Goal: Task Accomplishment & Management: Complete application form

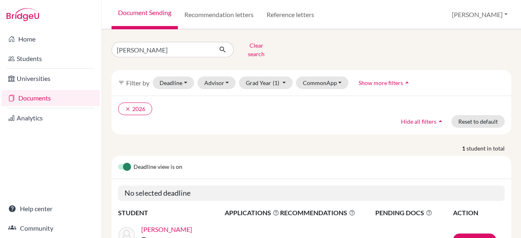
click at [35, 101] on link "Documents" at bounding box center [51, 98] width 98 height 16
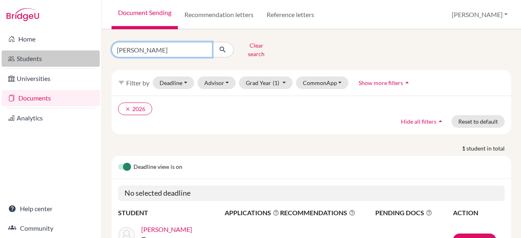
drag, startPoint x: 192, startPoint y: 48, endPoint x: 89, endPoint y: 51, distance: 102.6
click at [89, 51] on div "Home Students Universities Documents Analytics Help center Community Document S…" at bounding box center [260, 119] width 521 height 238
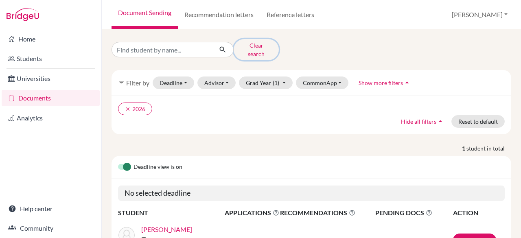
click at [260, 42] on button "Clear search" at bounding box center [256, 49] width 45 height 21
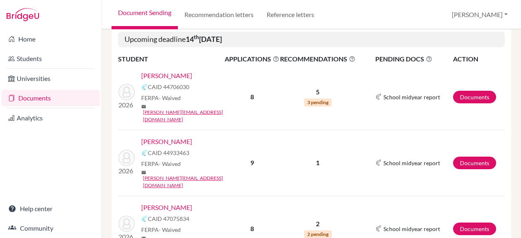
scroll to position [150, 0]
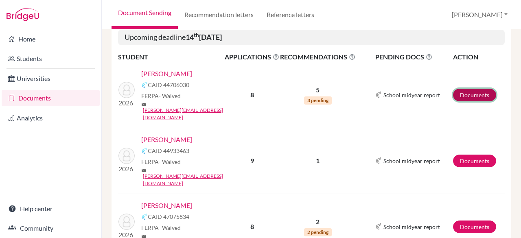
click at [471, 89] on link "Documents" at bounding box center [474, 95] width 43 height 13
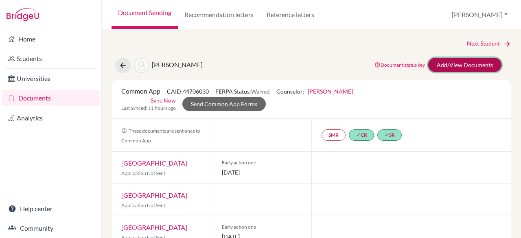
click at [454, 67] on link "Add/View Documents" at bounding box center [464, 65] width 73 height 14
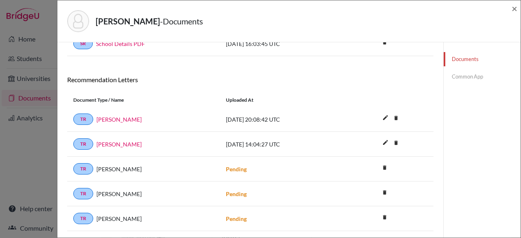
scroll to position [168, 0]
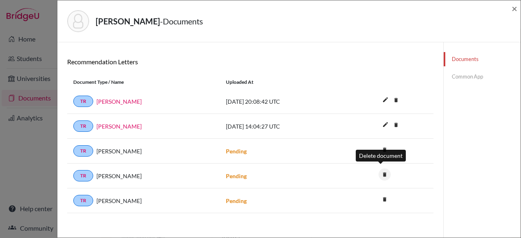
click at [380, 171] on icon "delete" at bounding box center [384, 174] width 12 height 12
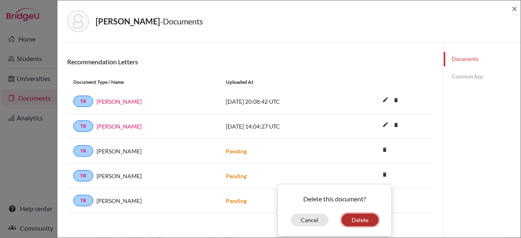
click at [356, 217] on button "Delete" at bounding box center [359, 220] width 37 height 13
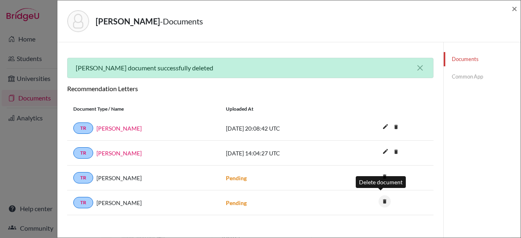
click at [380, 199] on icon "delete" at bounding box center [384, 201] width 12 height 12
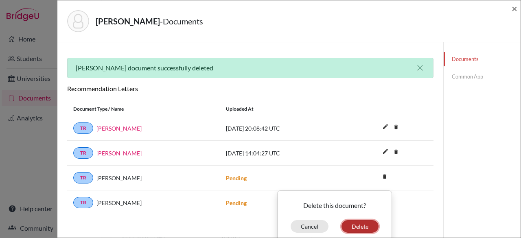
click at [356, 222] on button "Delete" at bounding box center [359, 226] width 37 height 13
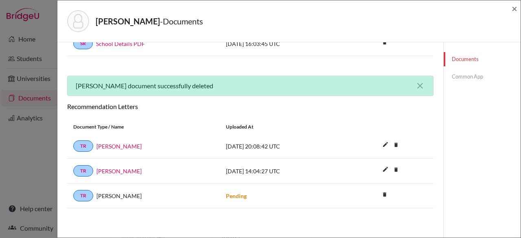
scroll to position [146, 0]
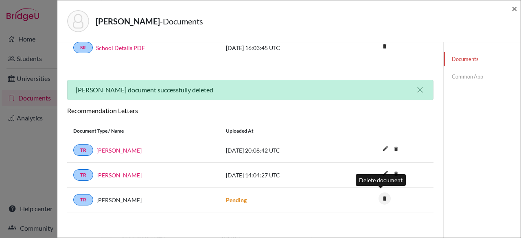
click at [381, 194] on icon "delete" at bounding box center [384, 198] width 12 height 12
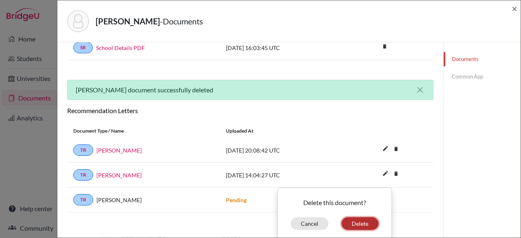
click at [358, 217] on button "Delete" at bounding box center [359, 223] width 37 height 13
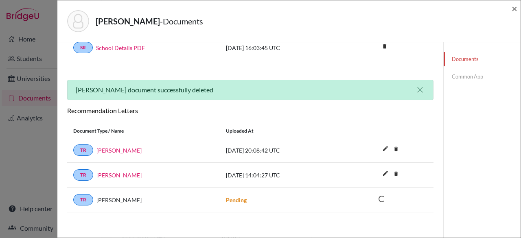
scroll to position [121, 0]
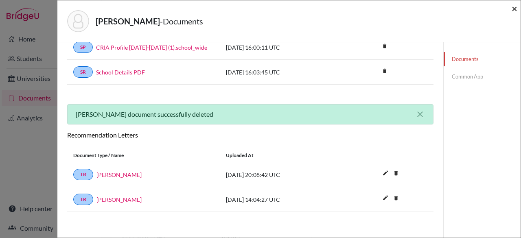
click at [516, 7] on span "×" at bounding box center [515, 8] width 6 height 12
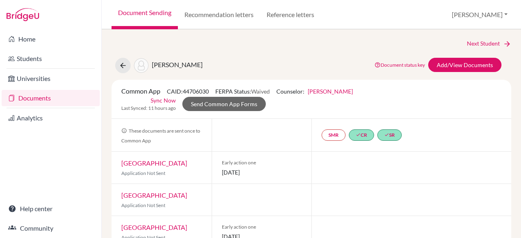
click at [71, 94] on link "Documents" at bounding box center [51, 98] width 98 height 16
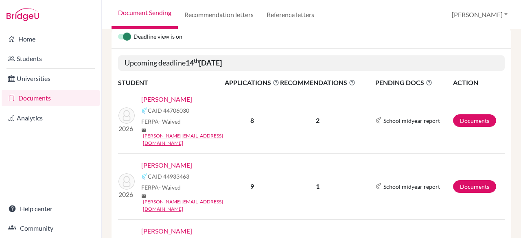
scroll to position [125, 0]
click at [457, 180] on link "Documents" at bounding box center [474, 186] width 43 height 13
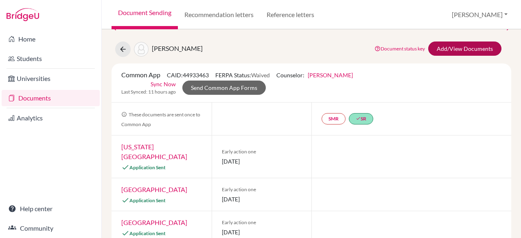
scroll to position [15, 0]
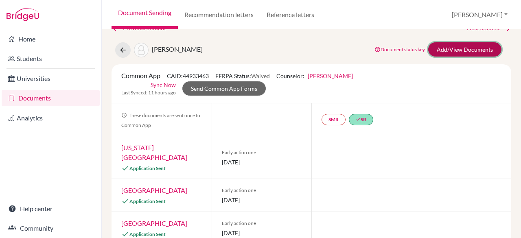
click at [433, 48] on link "Add/View Documents" at bounding box center [464, 49] width 73 height 14
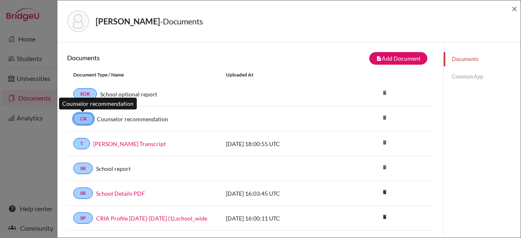
click at [85, 116] on link "CR" at bounding box center [83, 118] width 20 height 11
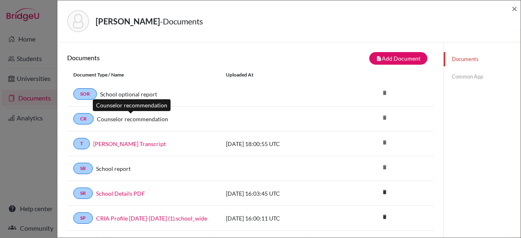
click at [122, 117] on link "Counselor recommendation" at bounding box center [132, 119] width 71 height 9
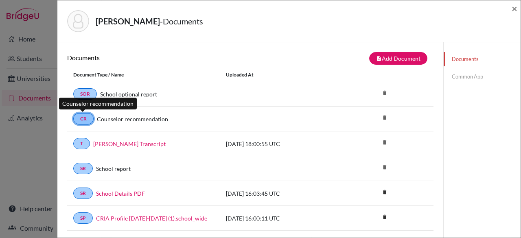
click at [85, 122] on link "CR" at bounding box center [83, 118] width 20 height 11
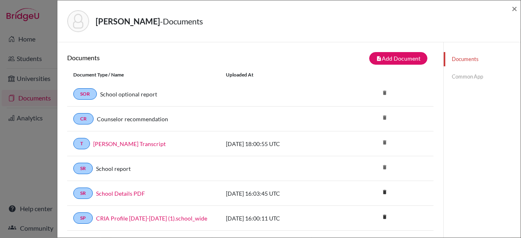
click at [459, 76] on link "Common App" at bounding box center [482, 77] width 77 height 14
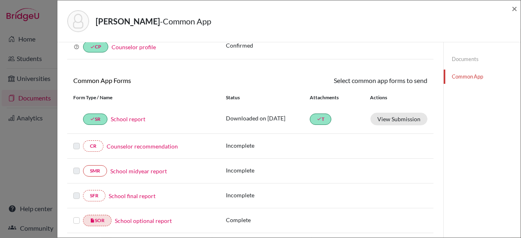
scroll to position [52, 0]
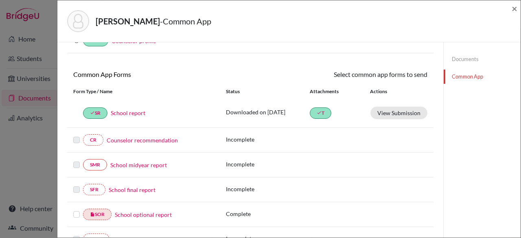
click at [161, 138] on link "Counselor recommendation" at bounding box center [142, 140] width 71 height 9
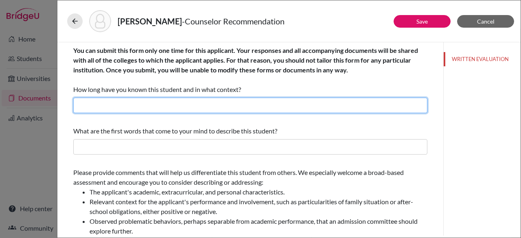
click at [129, 106] on input "text" at bounding box center [250, 105] width 354 height 15
type input "T"
type input "O"
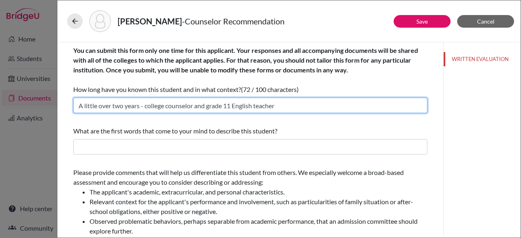
type input "A little over two years - college counselor and grade 11 English teacher"
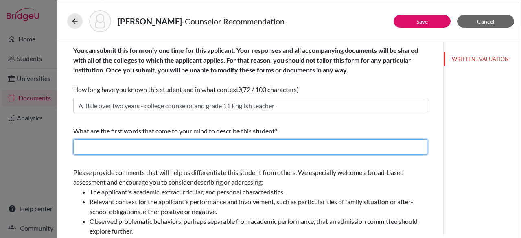
click at [121, 147] on input "text" at bounding box center [250, 146] width 354 height 15
click at [106, 146] on input "text" at bounding box center [250, 146] width 354 height 15
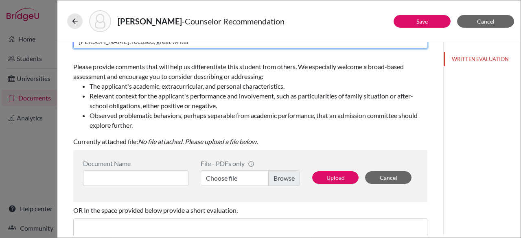
scroll to position [107, 0]
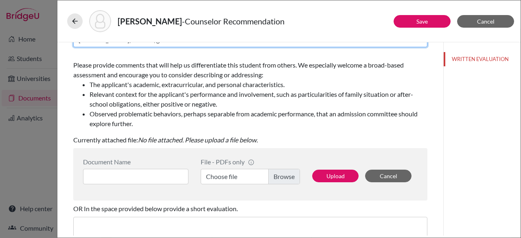
type input "Witty, focused, great writer"
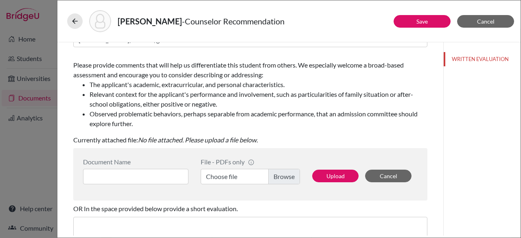
click at [280, 175] on label "Choose file" at bounding box center [250, 176] width 99 height 15
click at [280, 175] on input "Choose file" at bounding box center [250, 176] width 99 height 15
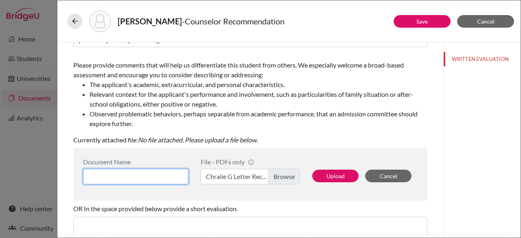
click at [126, 174] on input at bounding box center [135, 176] width 105 height 15
type input "Charles Grubba Letter Rec"
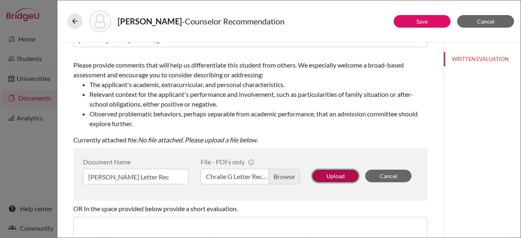
click at [316, 177] on button "Upload" at bounding box center [335, 176] width 46 height 13
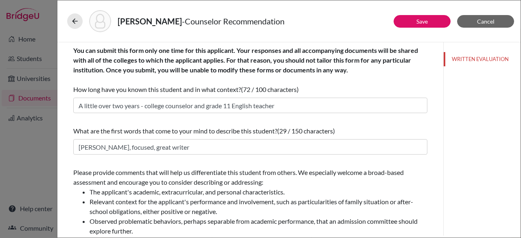
scroll to position [214, 0]
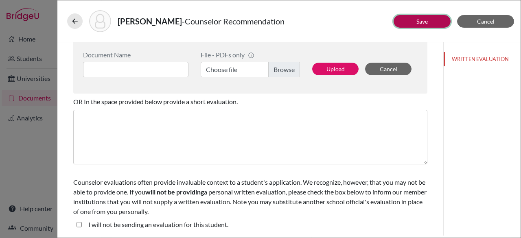
click at [420, 18] on link "Save" at bounding box center [421, 21] width 11 height 7
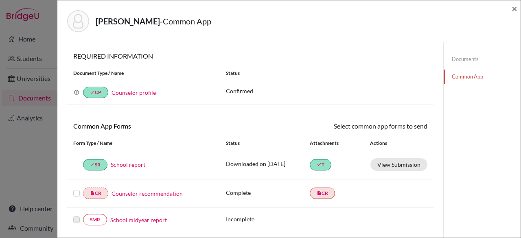
click at [77, 188] on label at bounding box center [76, 188] width 7 height 0
click at [0, 0] on input "checkbox" at bounding box center [0, 0] width 0 height 0
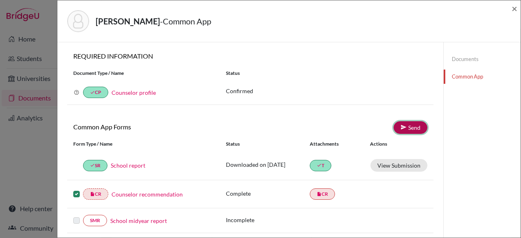
click at [410, 124] on link "Send" at bounding box center [411, 127] width 34 height 13
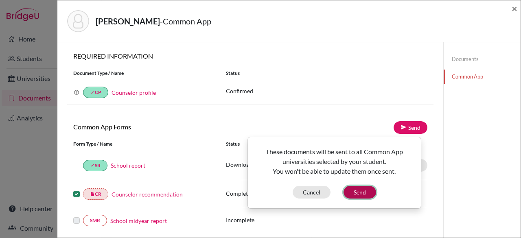
click at [363, 191] on button "Send" at bounding box center [359, 192] width 33 height 13
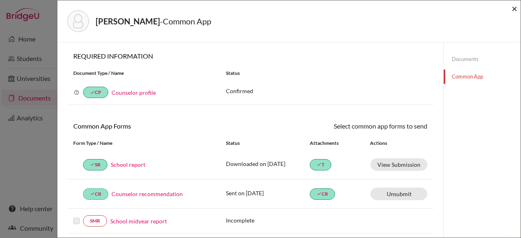
click at [515, 6] on span "×" at bounding box center [515, 8] width 6 height 12
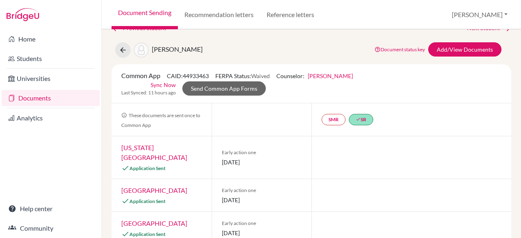
click at [48, 99] on link "Documents" at bounding box center [51, 98] width 98 height 16
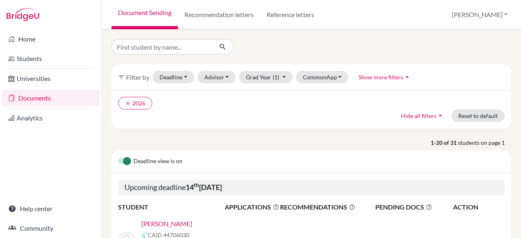
click at [66, 100] on link "Documents" at bounding box center [51, 98] width 98 height 16
